Goal: Task Accomplishment & Management: Manage account settings

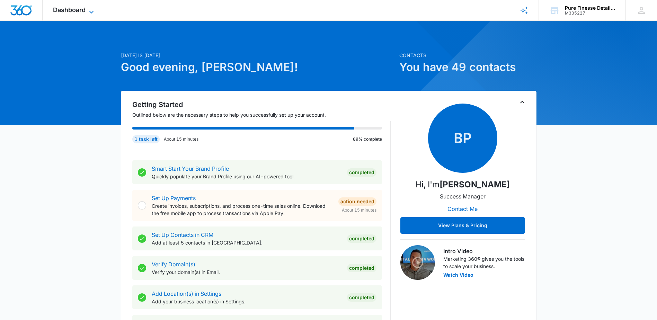
click at [59, 8] on span "Dashboard" at bounding box center [69, 9] width 33 height 7
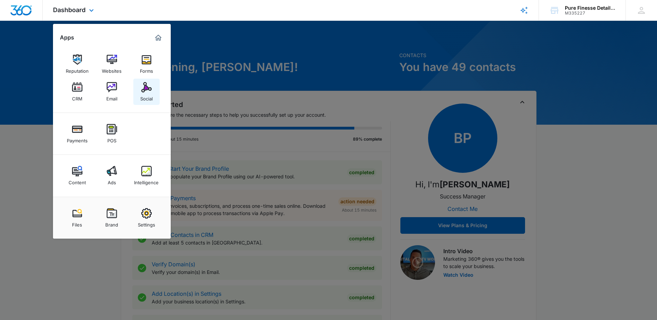
click at [150, 93] on div "Social" at bounding box center [146, 96] width 12 height 9
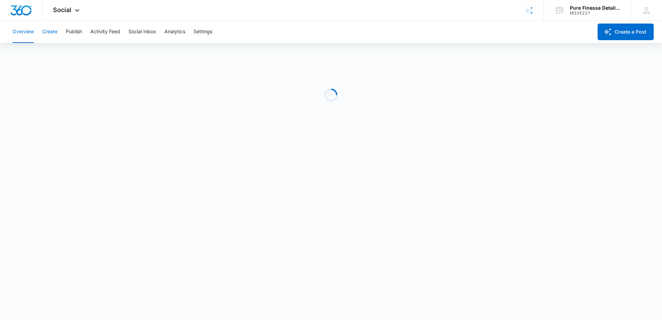
click at [51, 29] on button "Create" at bounding box center [49, 32] width 15 height 22
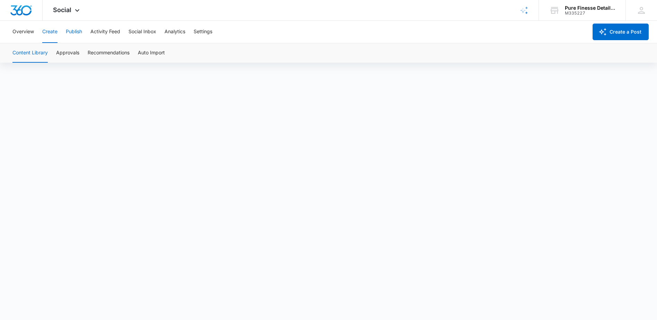
click at [78, 32] on button "Publish" at bounding box center [74, 32] width 16 height 22
click at [641, 12] on icon at bounding box center [641, 10] width 7 height 7
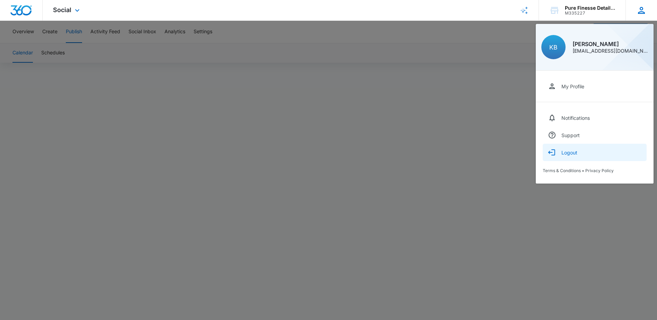
drag, startPoint x: 569, startPoint y: 155, endPoint x: 564, endPoint y: 151, distance: 7.1
click at [569, 155] on div "Logout" at bounding box center [569, 153] width 16 height 6
